Goal: Information Seeking & Learning: Find specific page/section

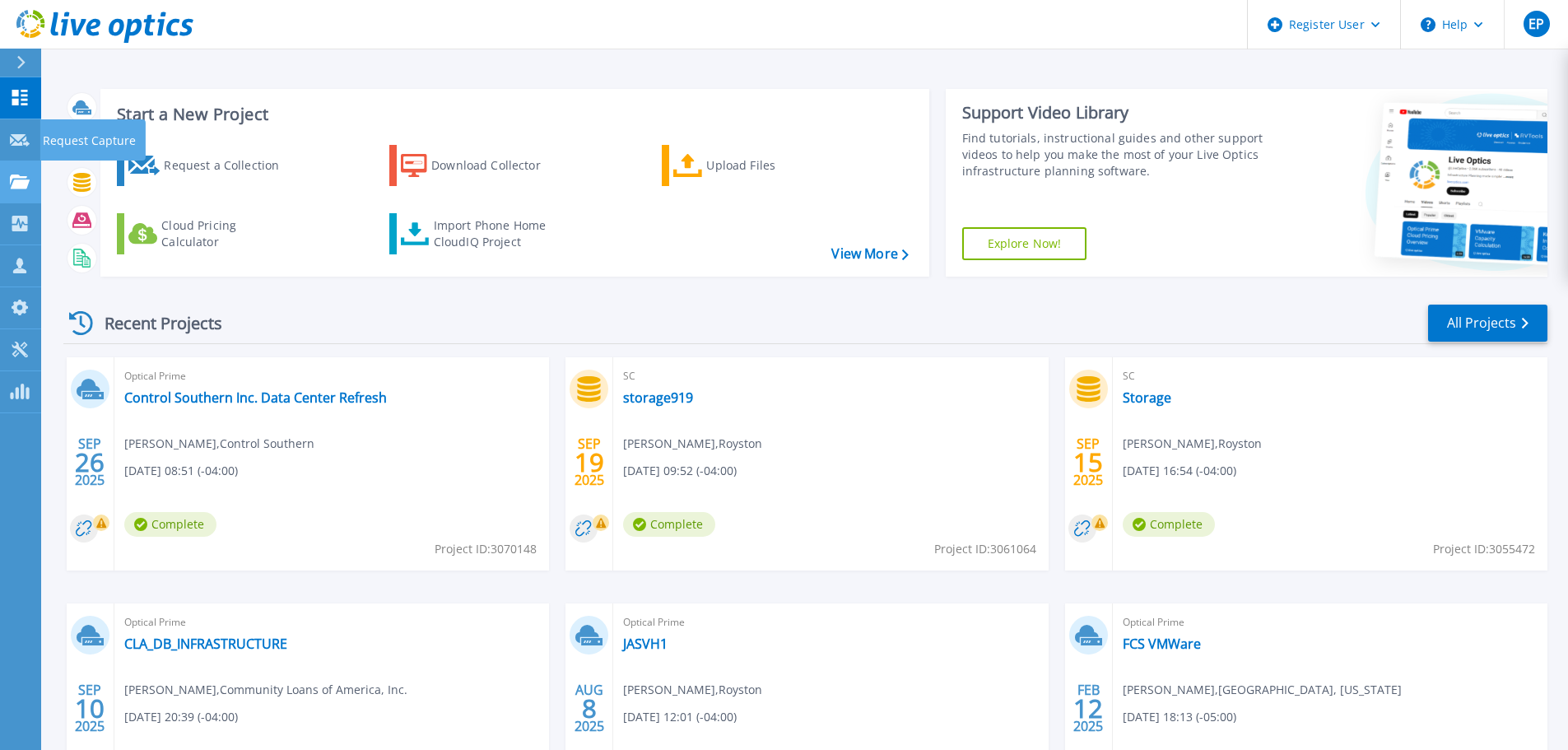
click at [16, 182] on icon at bounding box center [19, 181] width 20 height 14
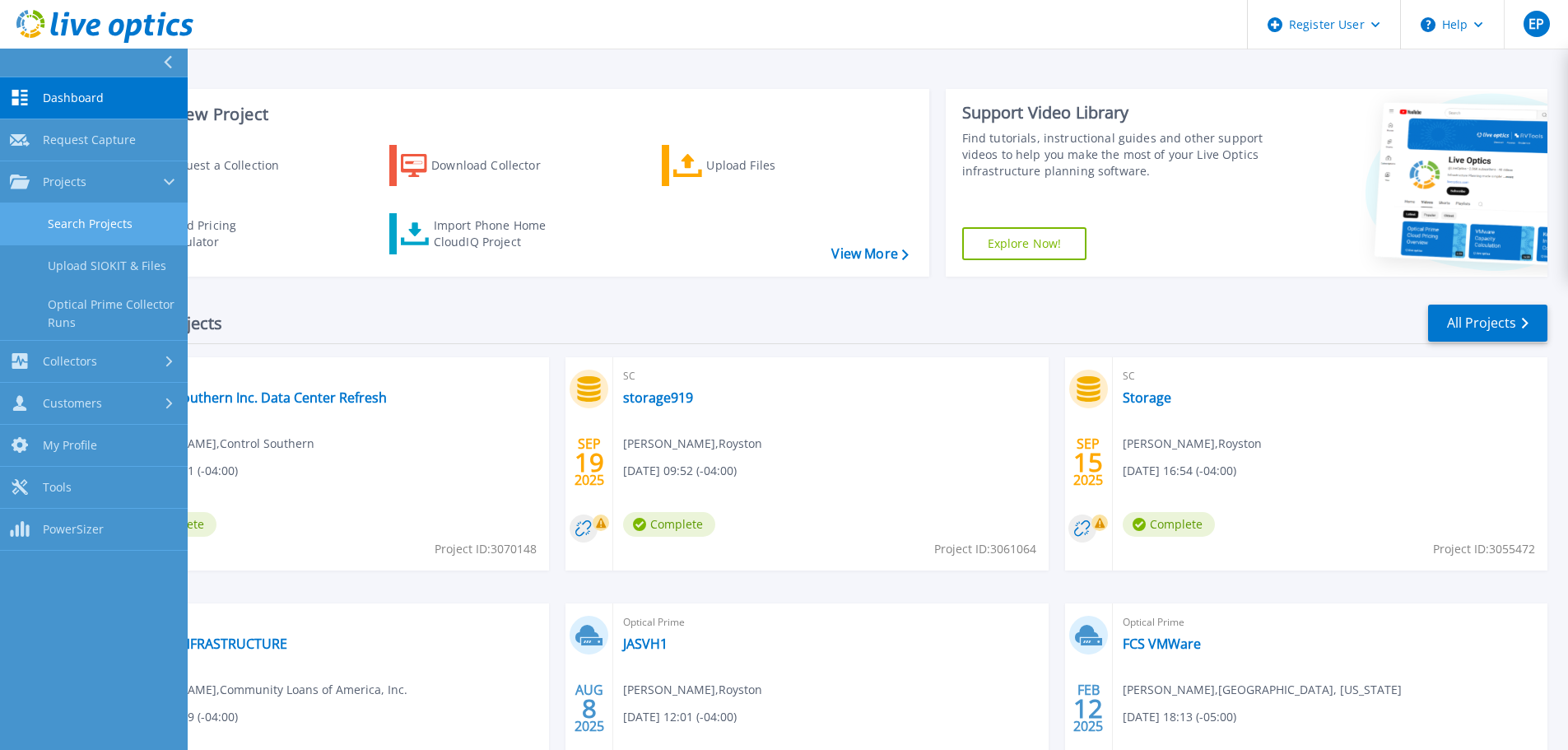
click at [77, 233] on link "Search Projects" at bounding box center [93, 224] width 188 height 42
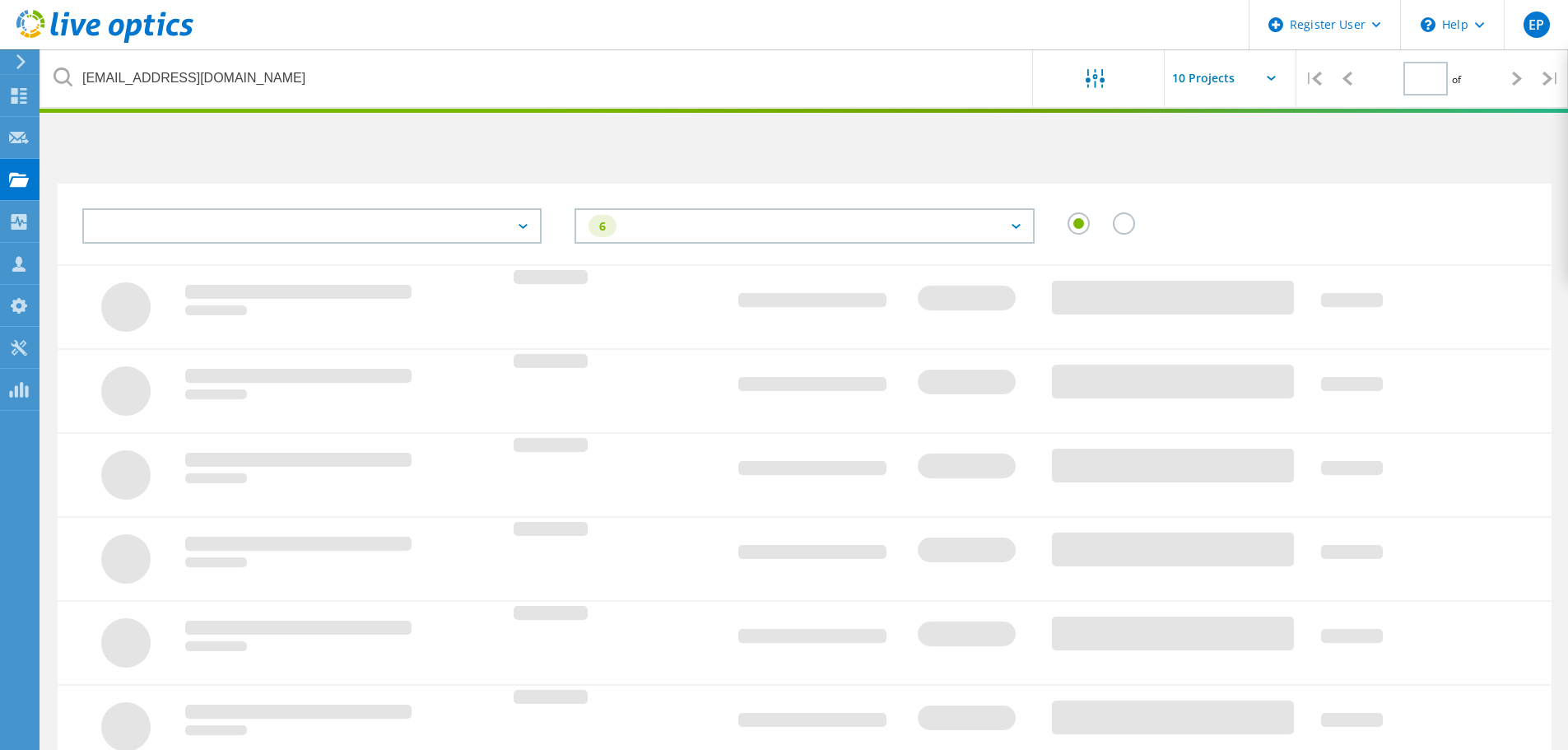
type input "1"
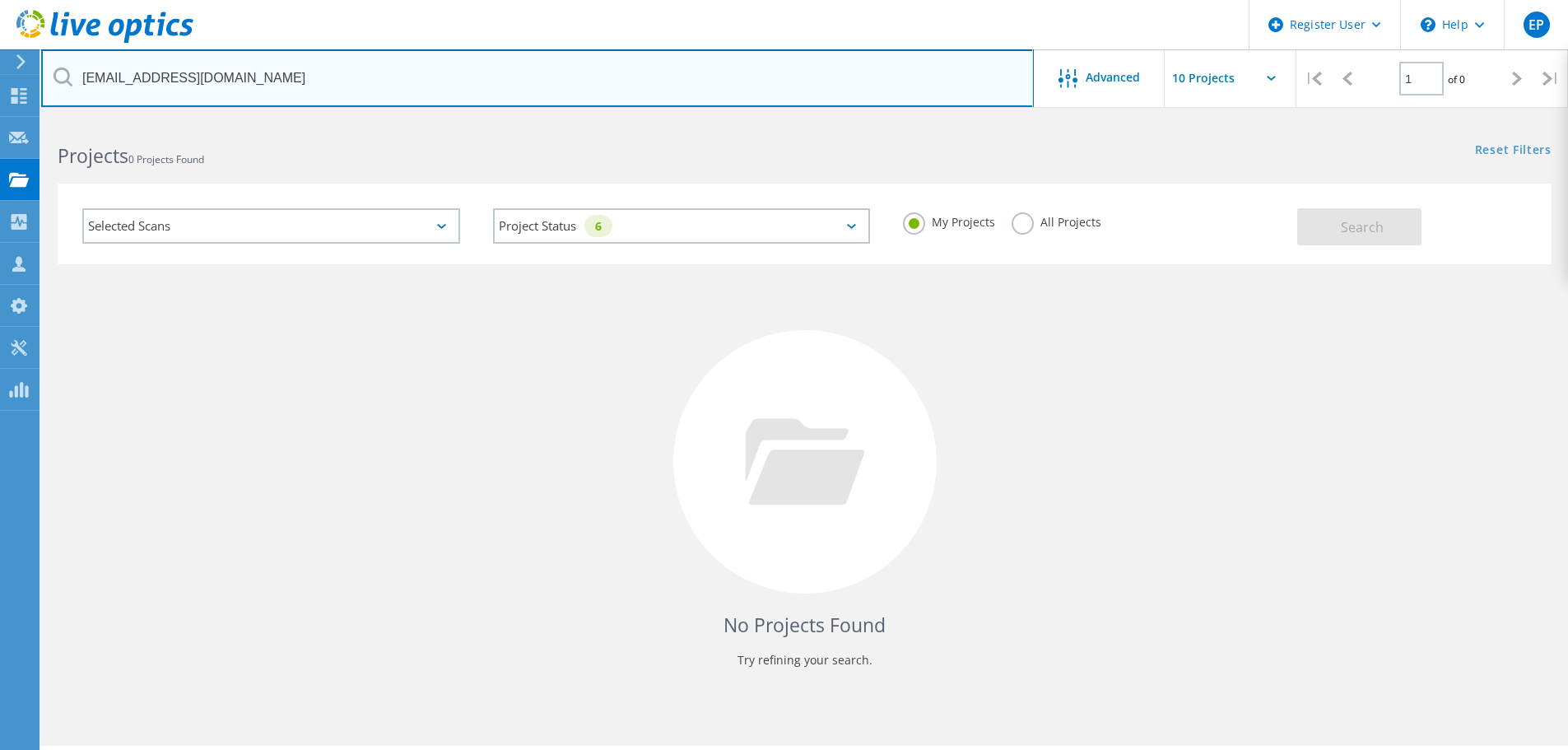
drag, startPoint x: 365, startPoint y: 75, endPoint x: 373, endPoint y: 66, distance: 12.0
click at [373, 66] on input "eshelby@jmwilkerson.com" at bounding box center [538, 77] width 993 height 58
paste input "2003435154"
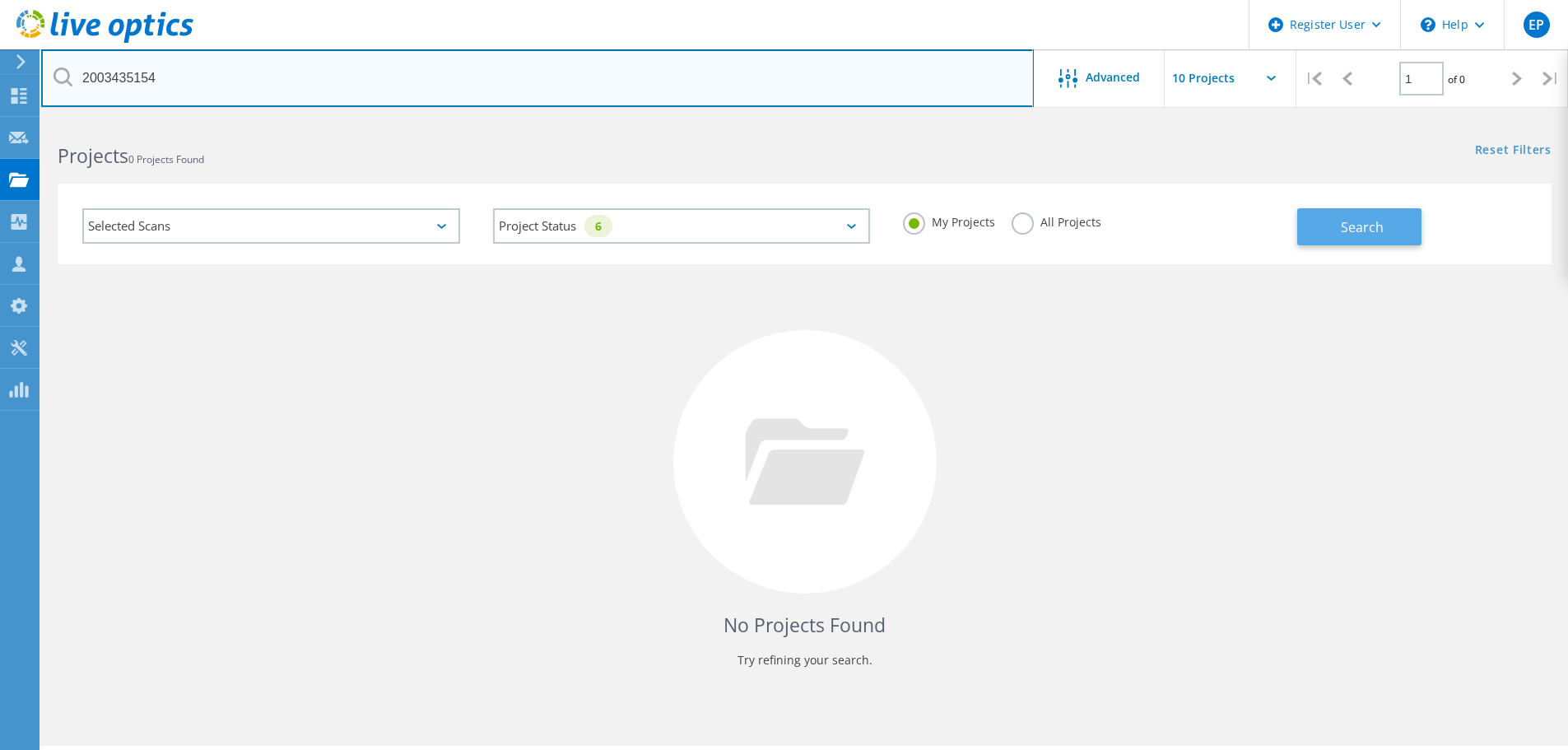
type input "2003435154"
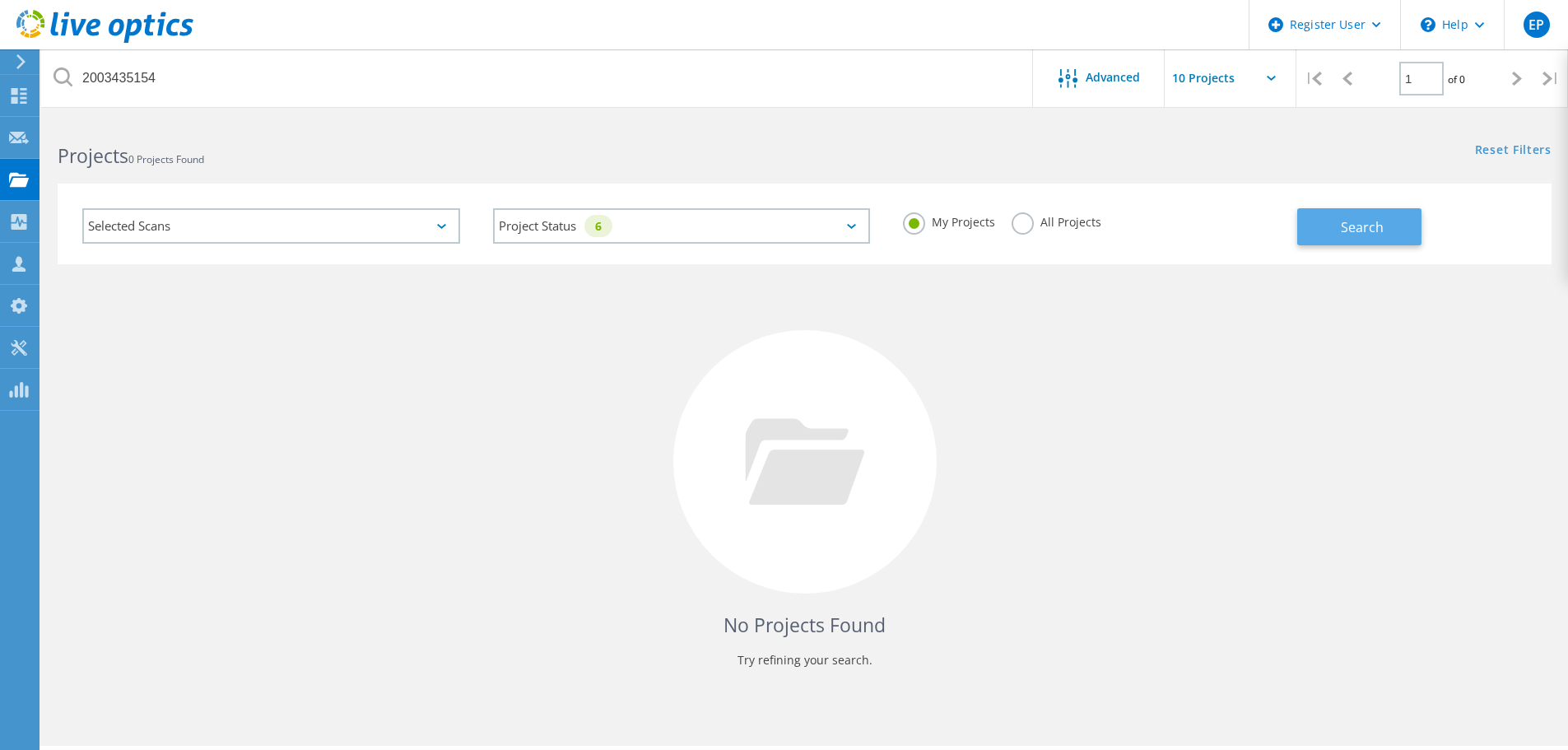
click at [1354, 235] on span "Search" at bounding box center [1361, 226] width 42 height 18
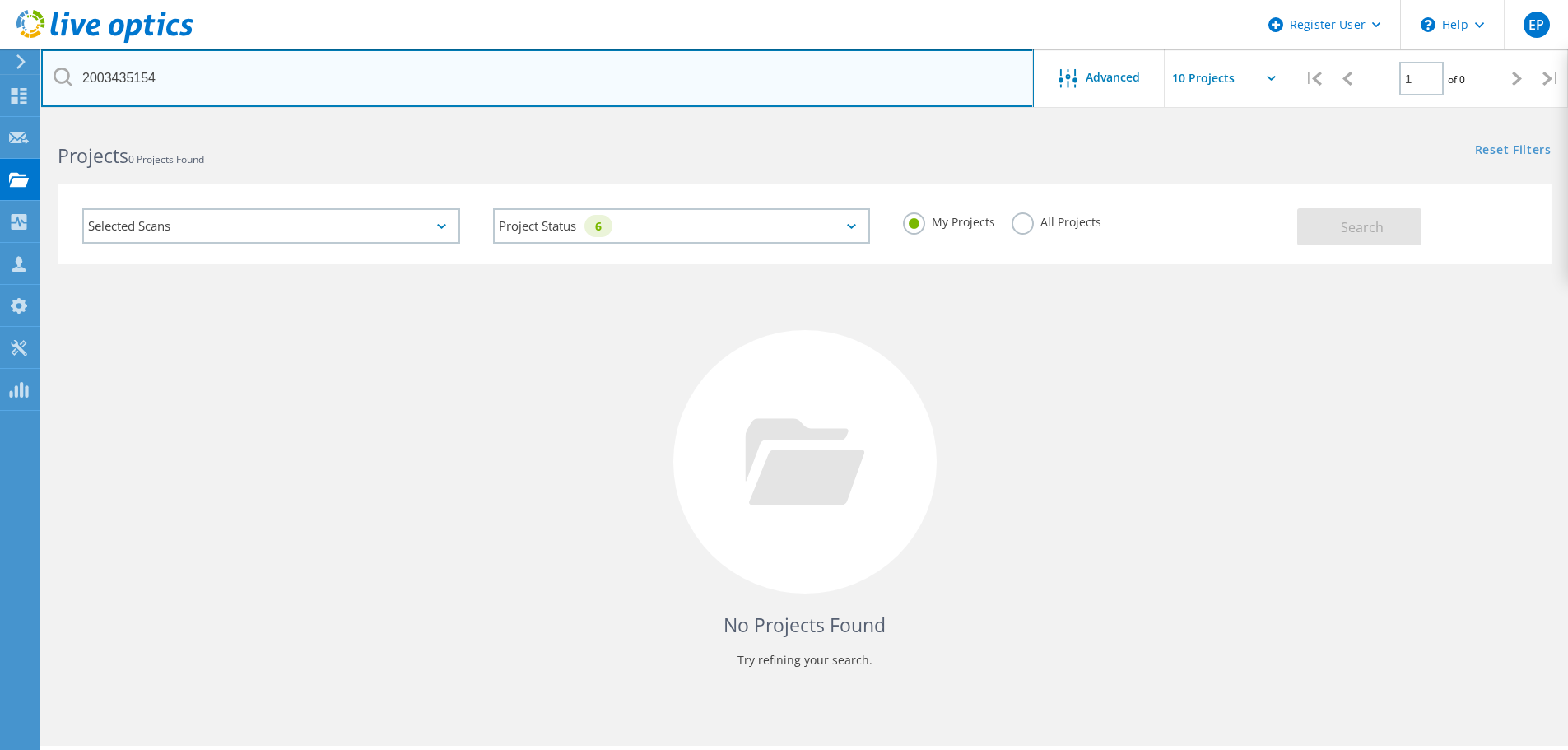
click at [291, 76] on input "2003435154" at bounding box center [538, 77] width 993 height 58
type input "Credigy"
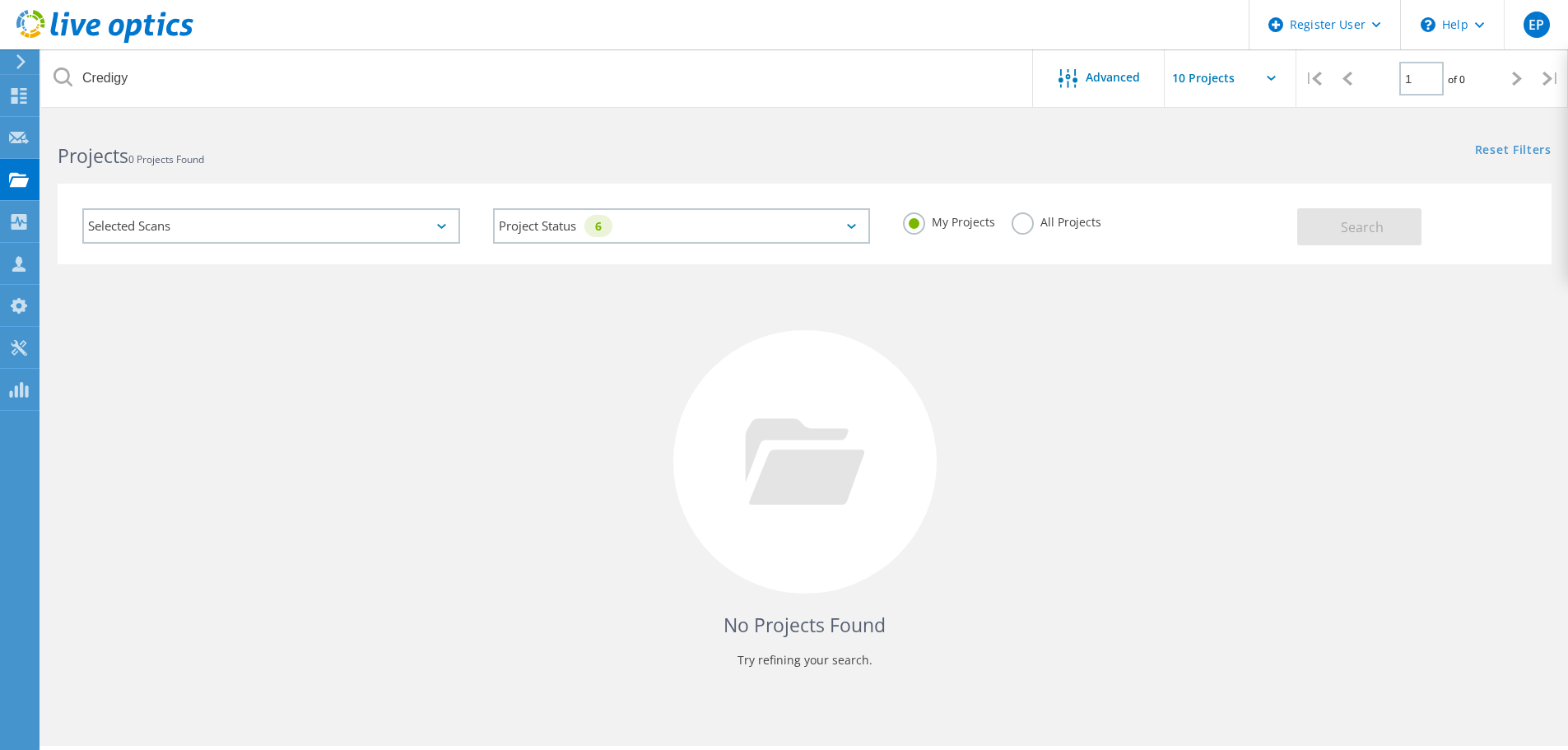
click at [1070, 224] on label "All Projects" at bounding box center [1056, 220] width 90 height 16
click at [0, 0] on input "All Projects" at bounding box center [0, 0] width 0 height 0
click at [1395, 216] on button "Search" at bounding box center [1359, 226] width 125 height 37
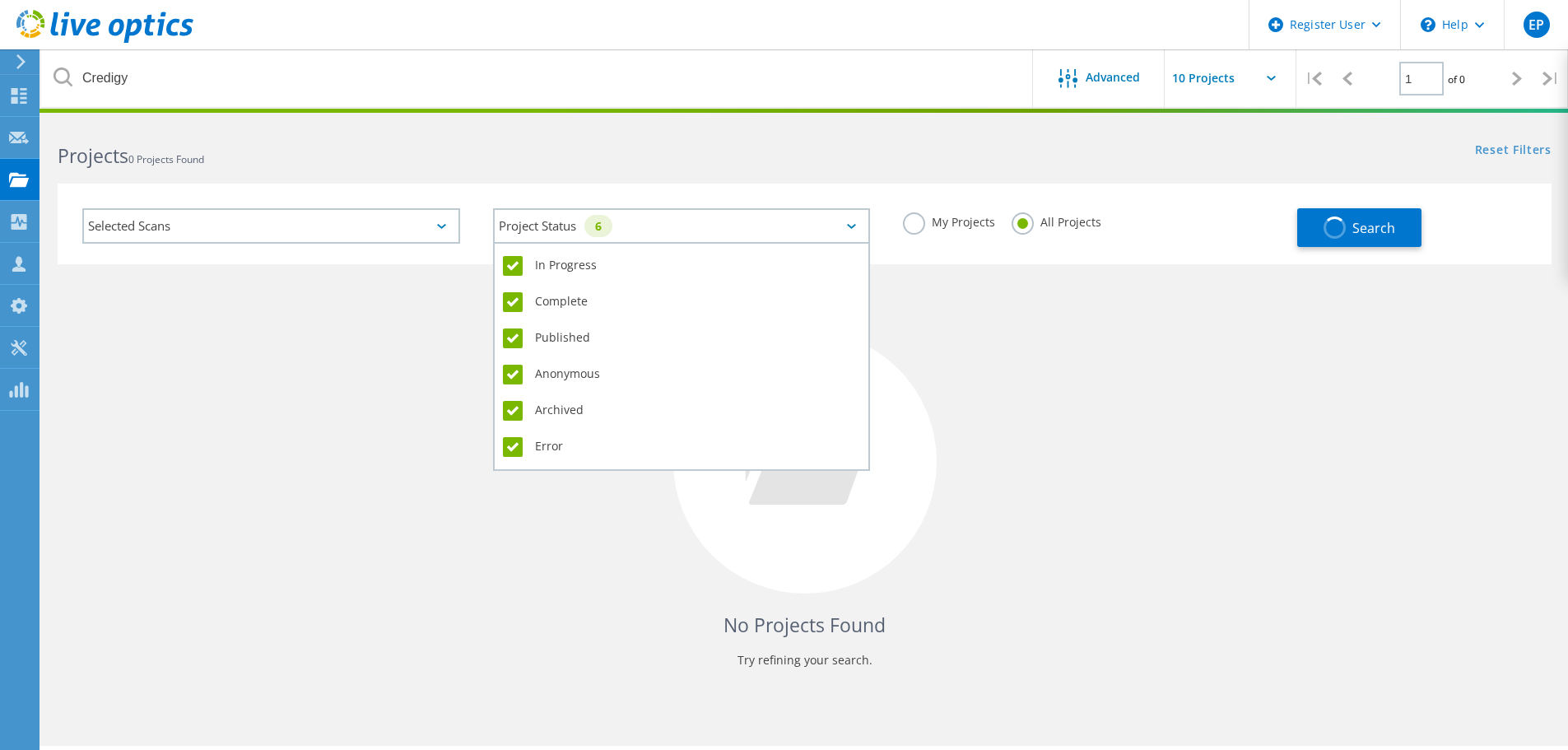
click at [678, 233] on div "Project Status 6" at bounding box center [681, 226] width 377 height 36
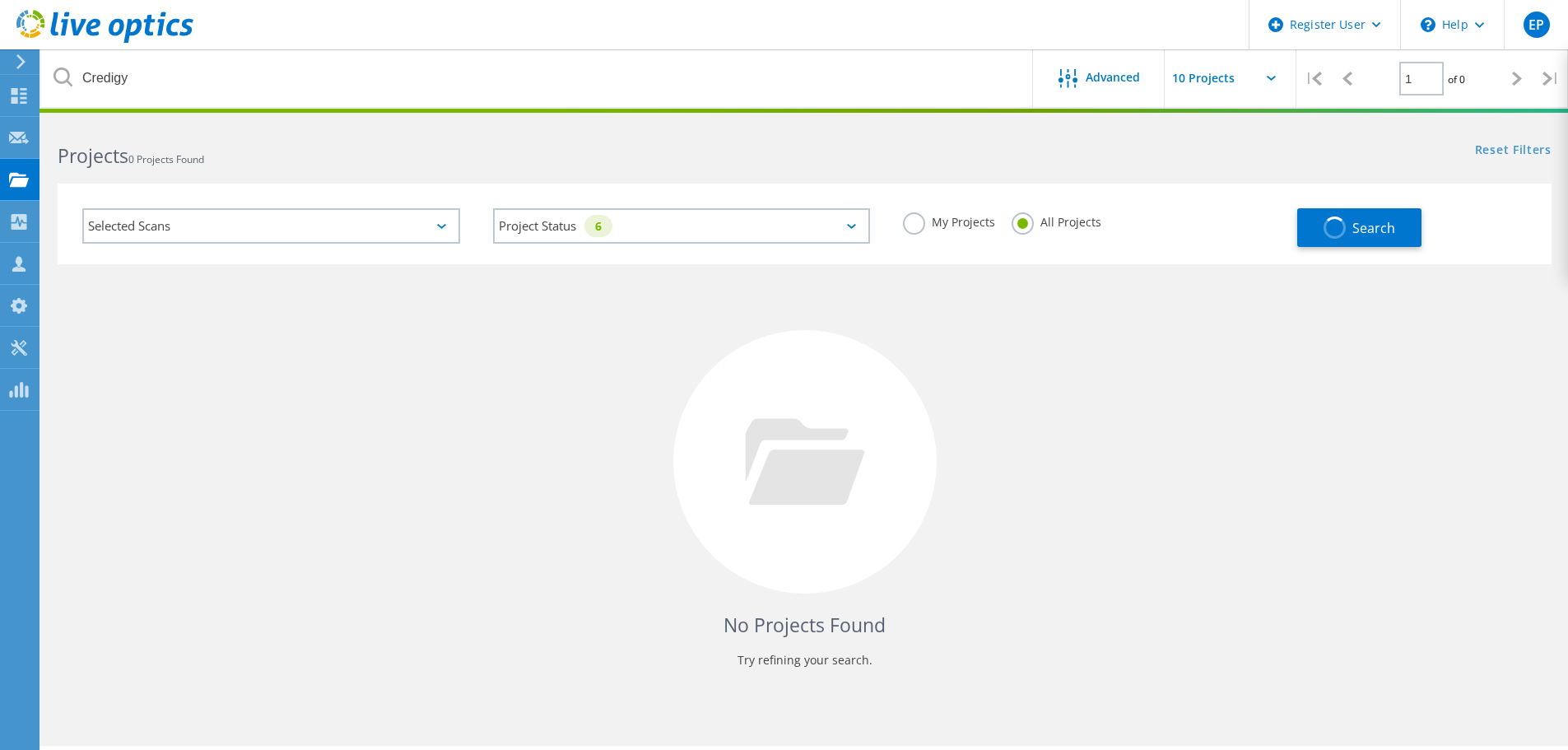
click at [1182, 383] on div "No Projects Found Try refining your search." at bounding box center [804, 476] width 1493 height 425
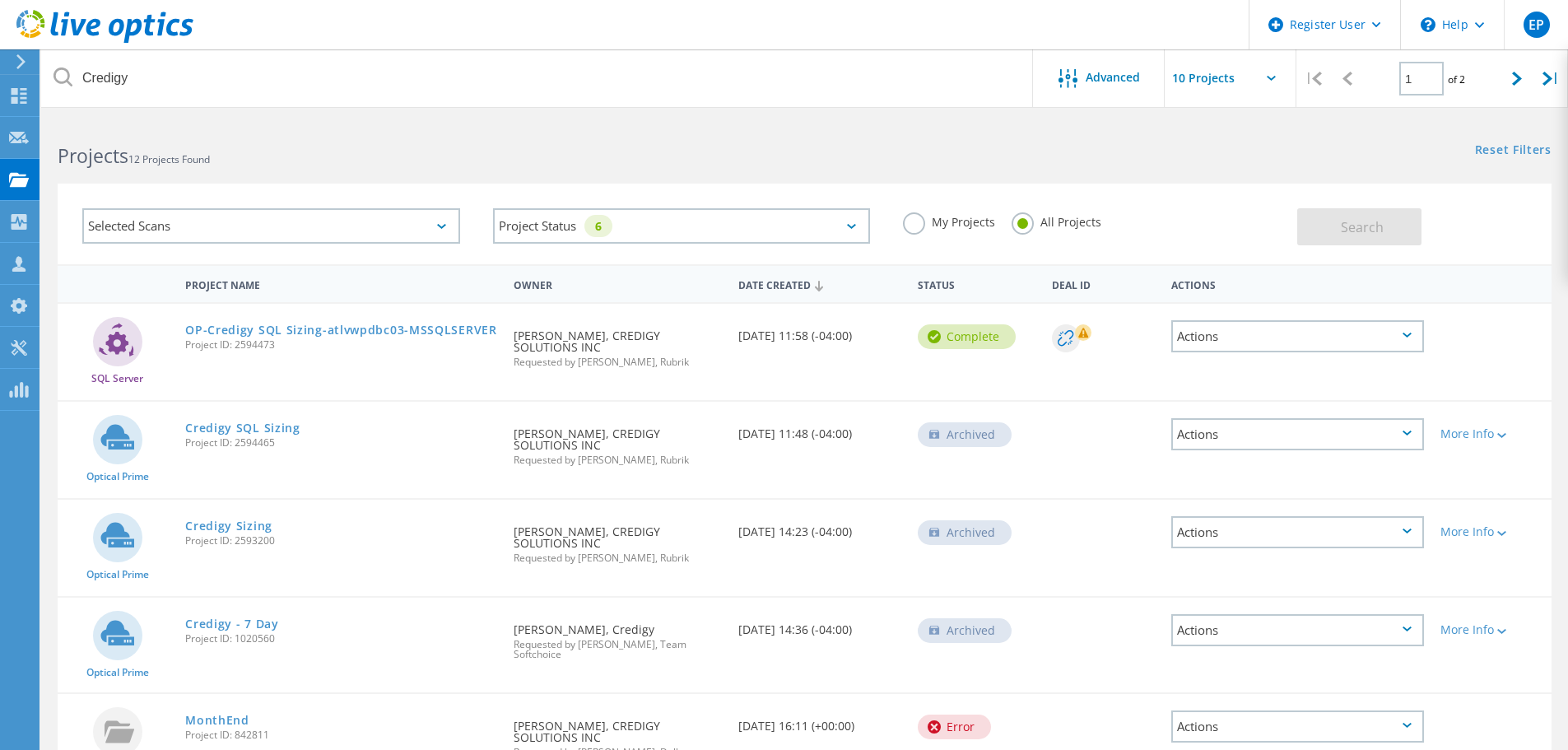
drag, startPoint x: 769, startPoint y: 632, endPoint x: 905, endPoint y: 615, distance: 137.1
click at [907, 620] on div "Date Created 03/27/2020, 14:36 (-04:00)" at bounding box center [820, 625] width 179 height 55
drag, startPoint x: 730, startPoint y: 542, endPoint x: 851, endPoint y: 541, distance: 121.0
click at [851, 541] on div "Date Created 07/30/2024, 14:23 (-04:00)" at bounding box center [820, 526] width 179 height 55
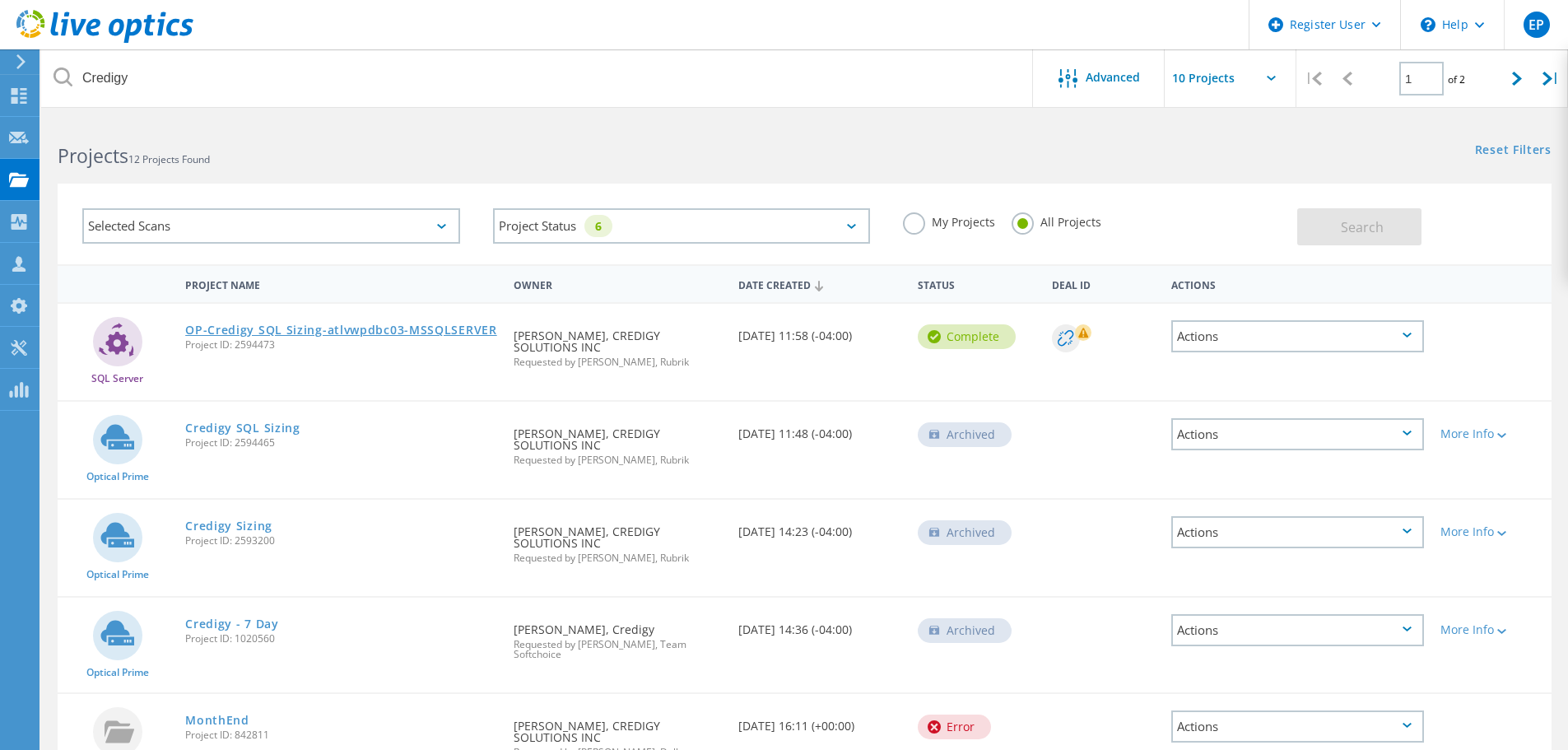
click at [277, 325] on link "OP-Credigy SQL Sizing-atlvwpdbc03-MSSQLSERVER" at bounding box center [341, 330] width 312 height 11
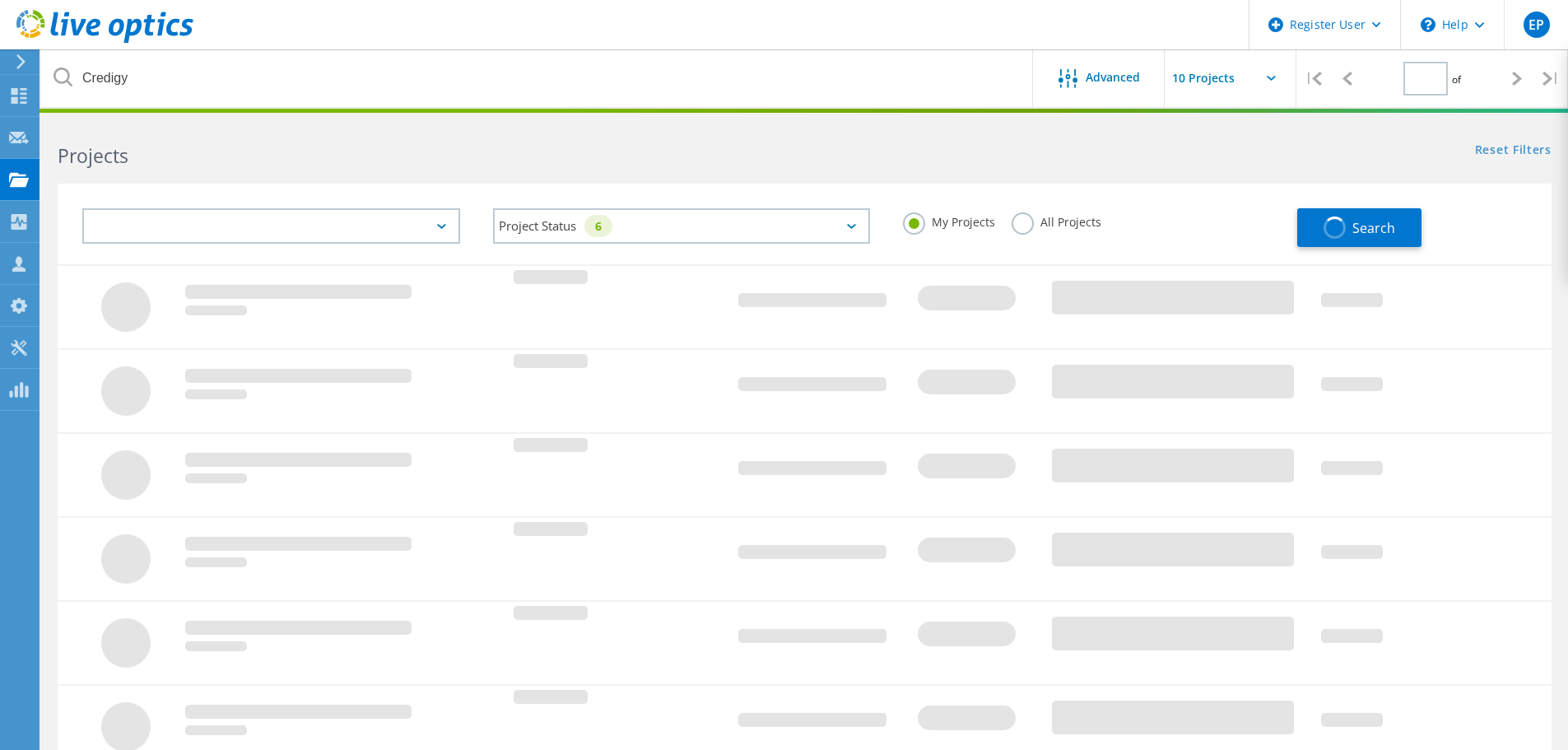
type input "1"
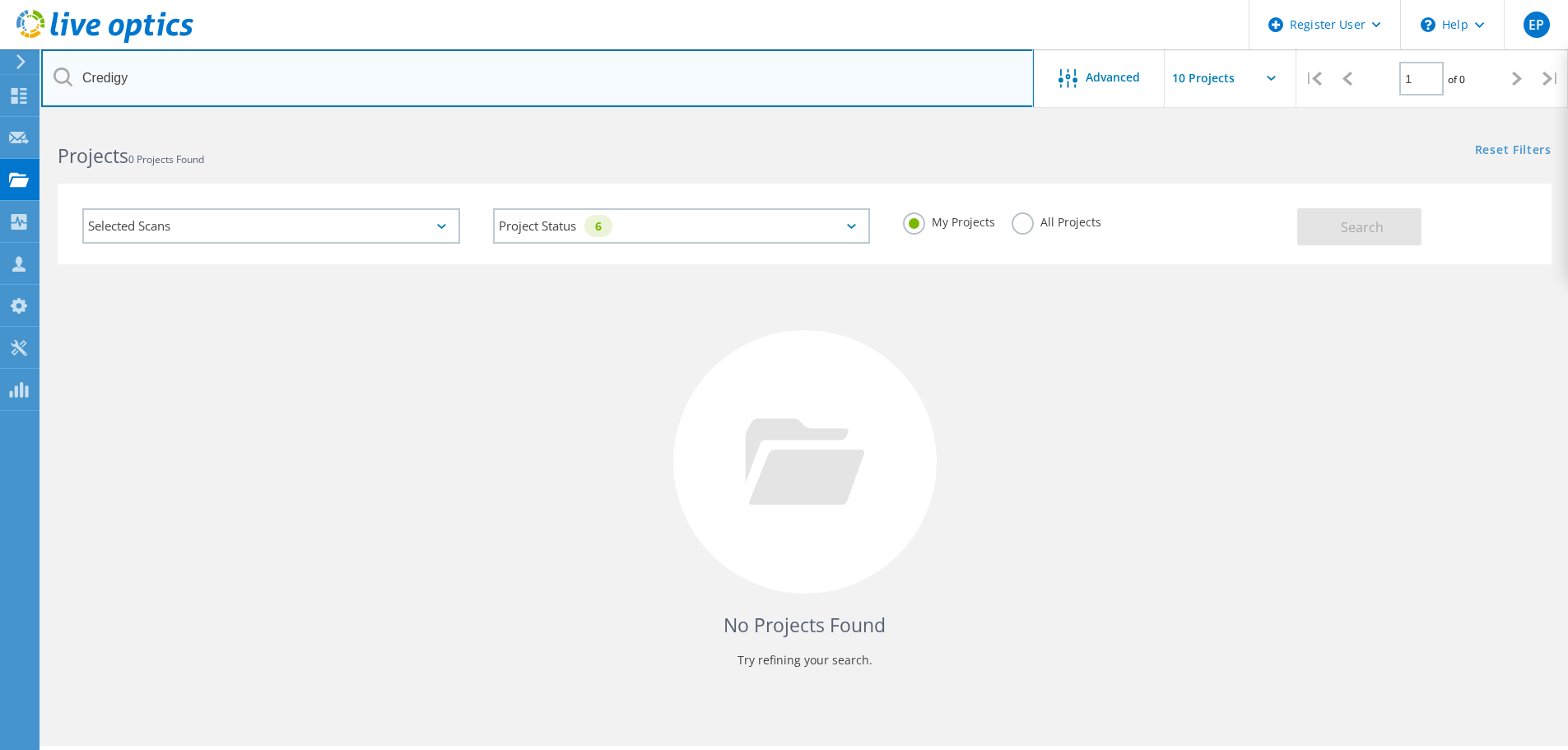
click at [242, 74] on input "Credigy" at bounding box center [538, 77] width 993 height 58
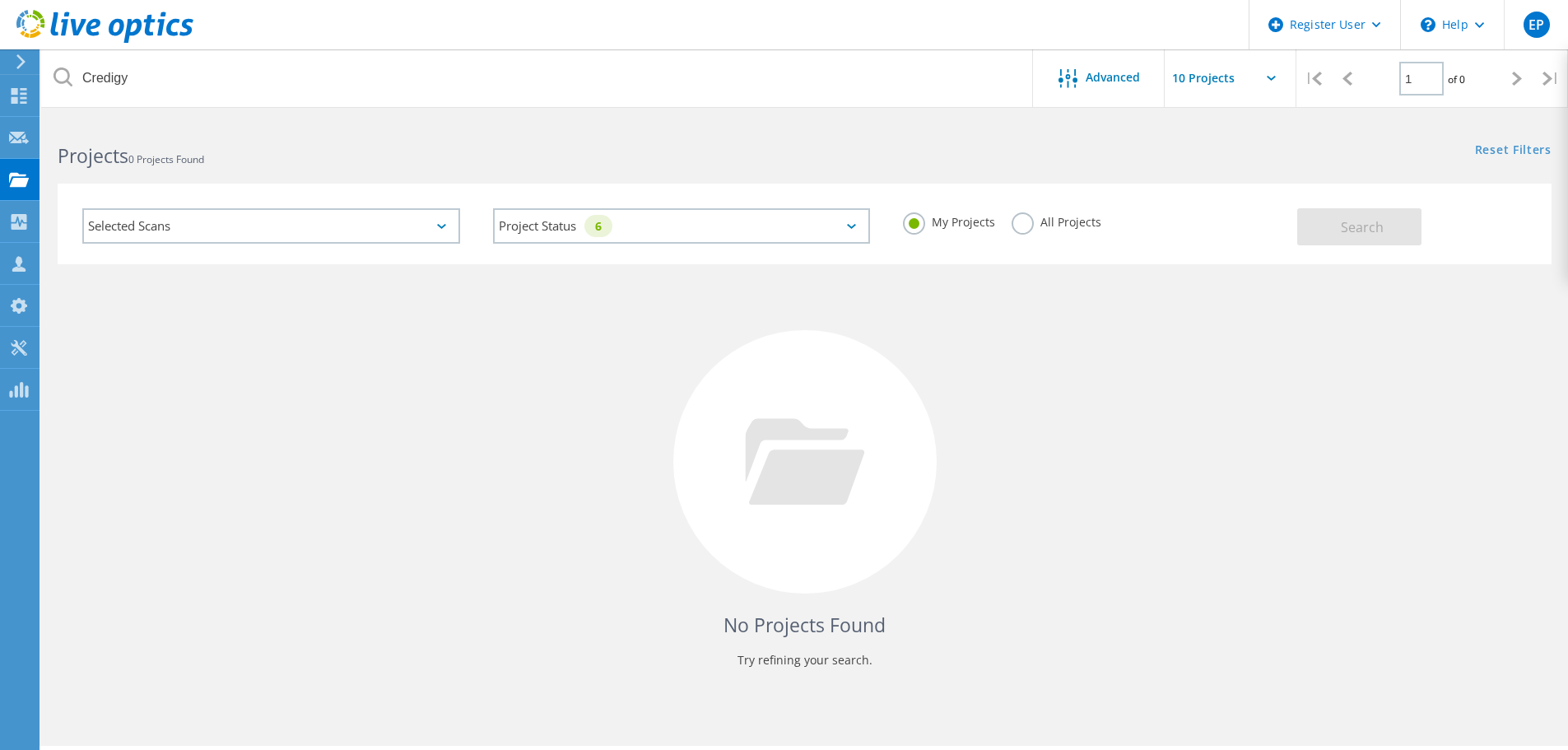
click at [1042, 221] on label "All Projects" at bounding box center [1056, 220] width 90 height 16
click at [0, 0] on input "All Projects" at bounding box center [0, 0] width 0 height 0
click at [1387, 216] on button "Search" at bounding box center [1359, 226] width 125 height 37
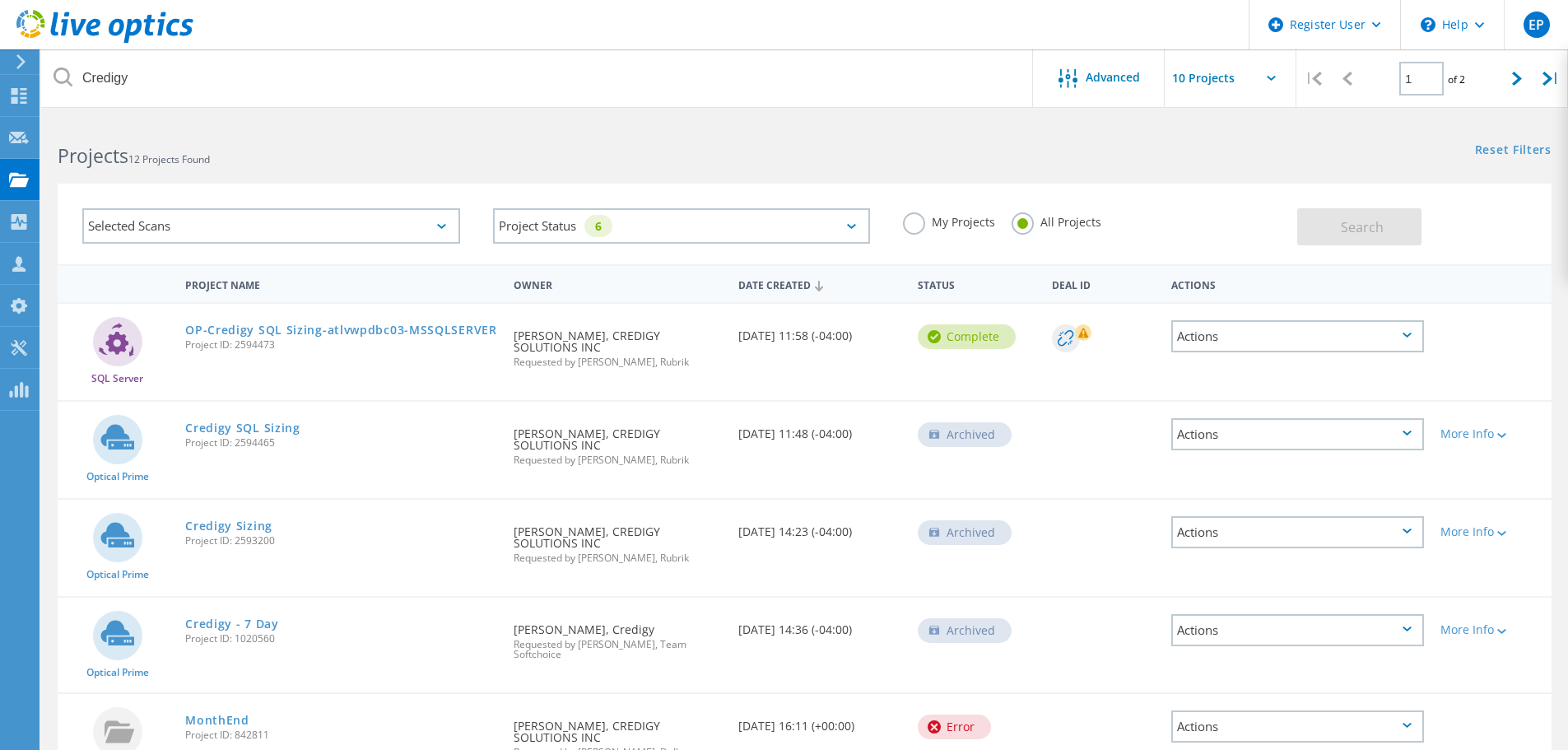
click at [414, 131] on div "Projects 12 Projects Found" at bounding box center [423, 141] width 763 height 43
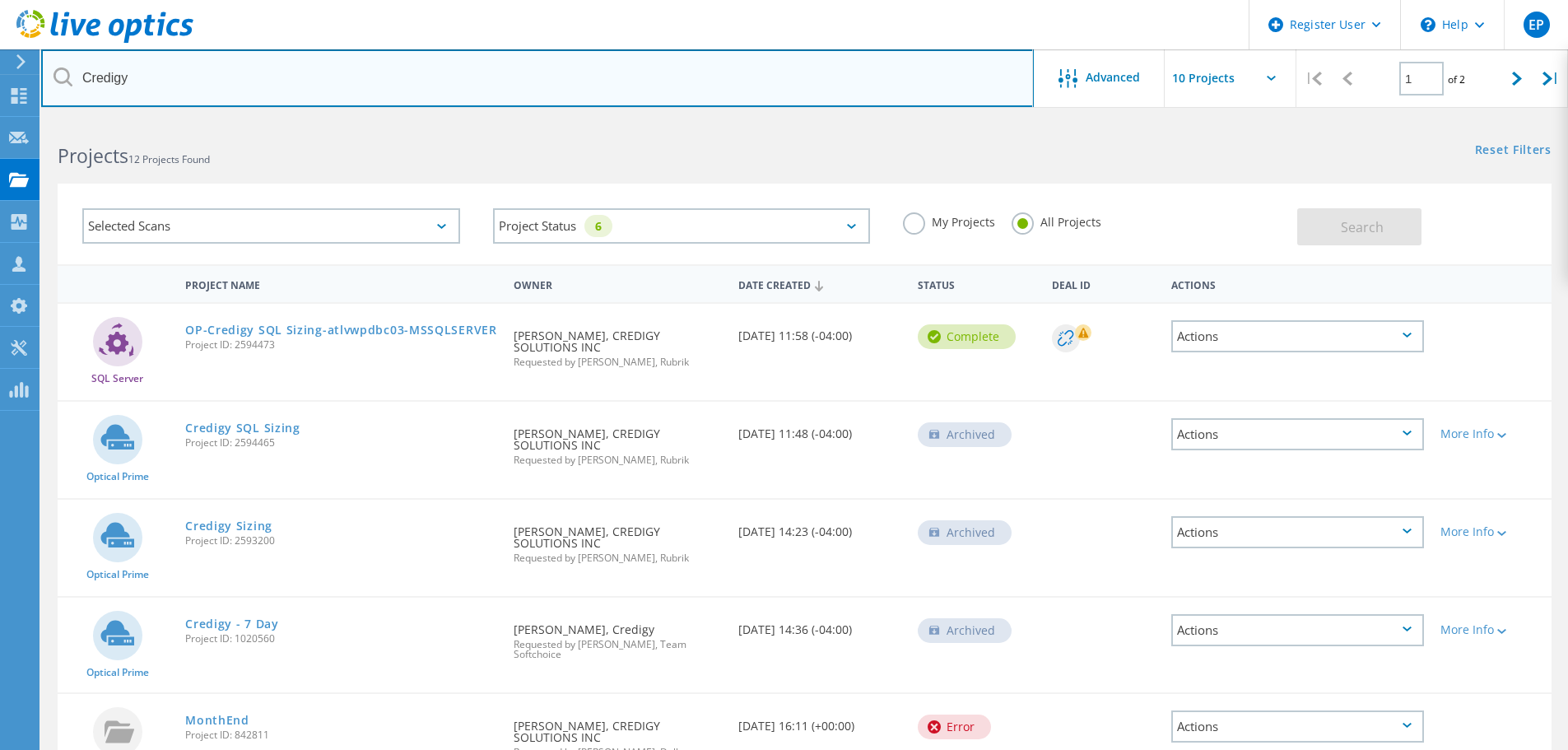
click at [813, 58] on input "Credigy" at bounding box center [538, 77] width 993 height 58
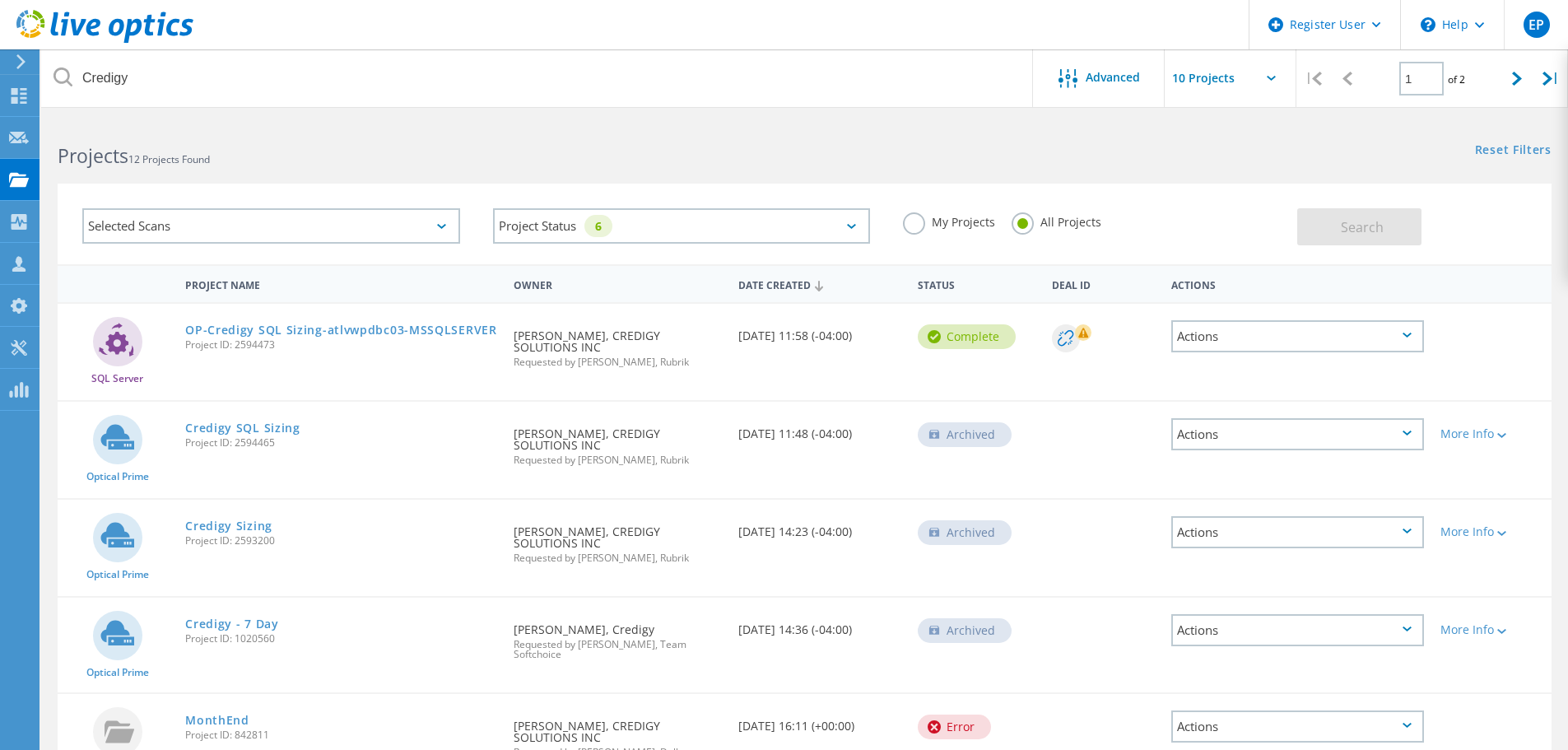
drag, startPoint x: 751, startPoint y: 3, endPoint x: 692, endPoint y: 26, distance: 63.3
click at [692, 26] on header "Register User \n Help Explore Helpful Articles Contact Support EP Dell User Est…" at bounding box center [784, 25] width 1568 height 49
click at [710, 142] on h2 "Projects 12 Projects Found" at bounding box center [423, 156] width 730 height 27
